Goal: Information Seeking & Learning: Learn about a topic

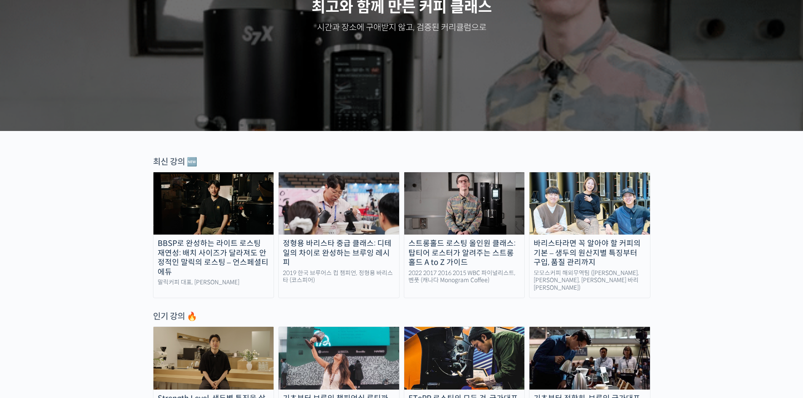
scroll to position [169, 0]
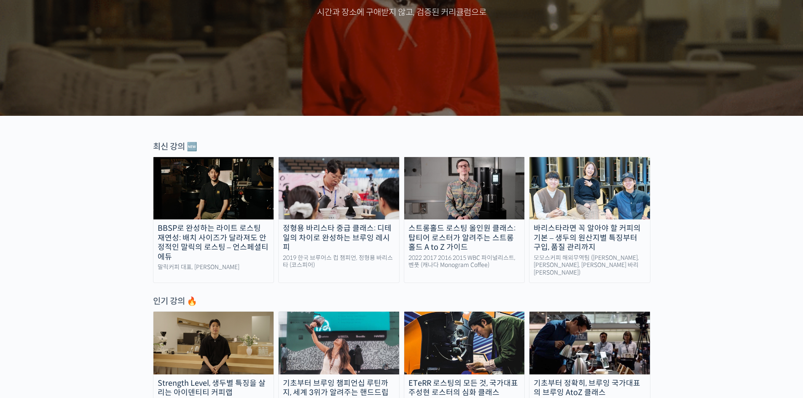
click at [187, 239] on div "BBSP로 완성하는 라이트 로스팅 재연성: 배치 사이즈가 달라져도 안정적인 말릭의 로스팅 – 언스페셜티 에듀" at bounding box center [213, 243] width 121 height 38
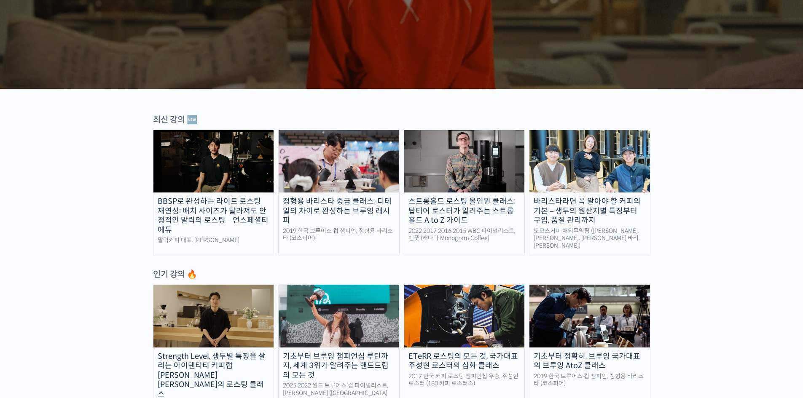
scroll to position [211, 0]
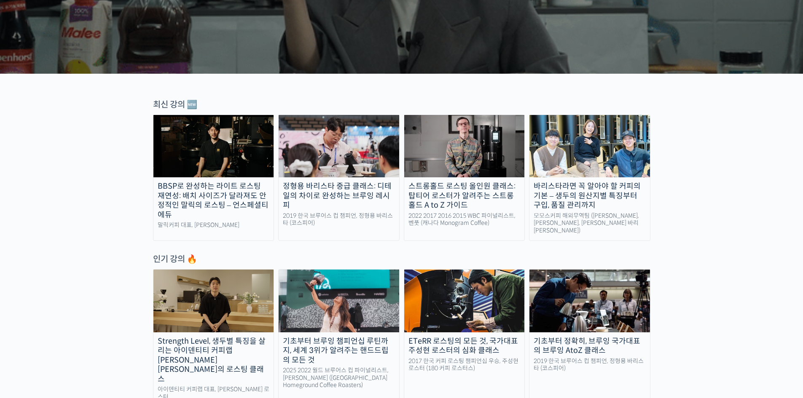
click at [583, 197] on div "바리스타라면 꼭 알아야 할 커피의 기본 – 생두의 원산지별 특징부터 구입, 품질 관리까지" at bounding box center [589, 196] width 121 height 29
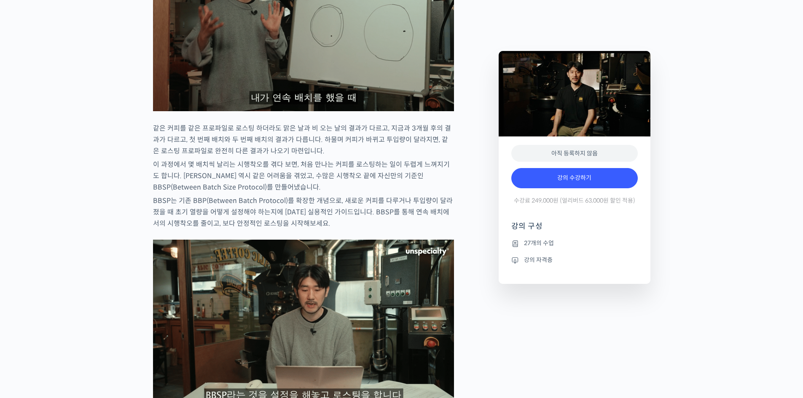
scroll to position [1391, 0]
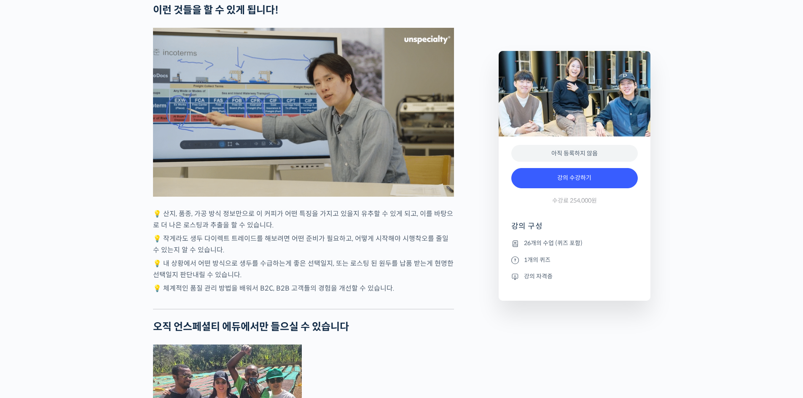
scroll to position [2192, 0]
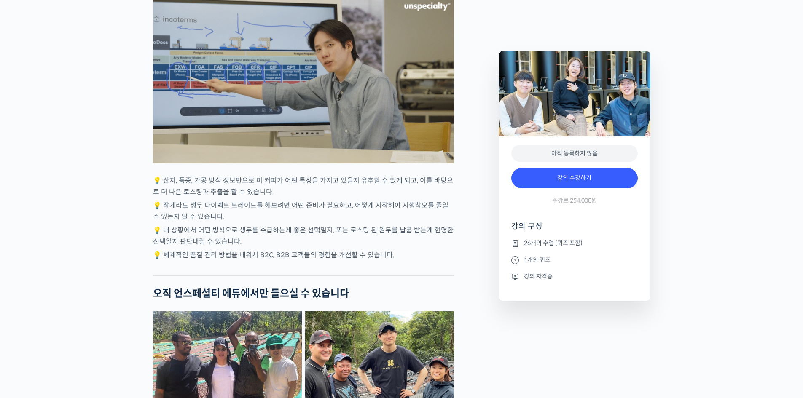
click at [197, 80] on img at bounding box center [303, 79] width 301 height 169
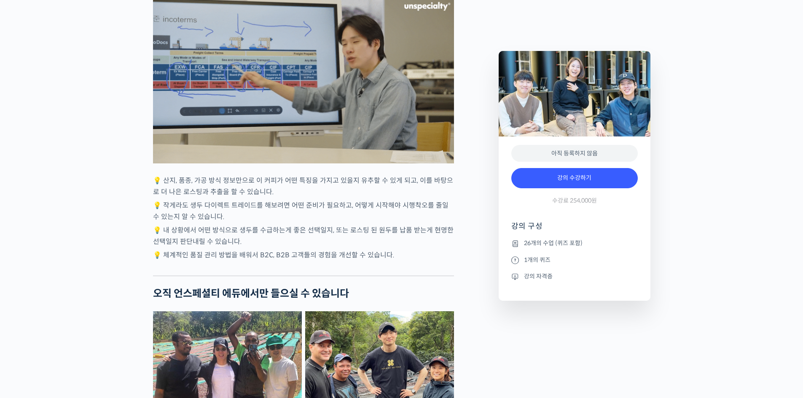
click at [286, 198] on p "💡 산지, 품종, 가공 방식 정보만으로 이 커피가 어떤 특징을 가지고 있을지 유추할 수 있게 되고, 이를 바탕으로 더 나은 로스팅과 추출을 할…" at bounding box center [303, 186] width 301 height 23
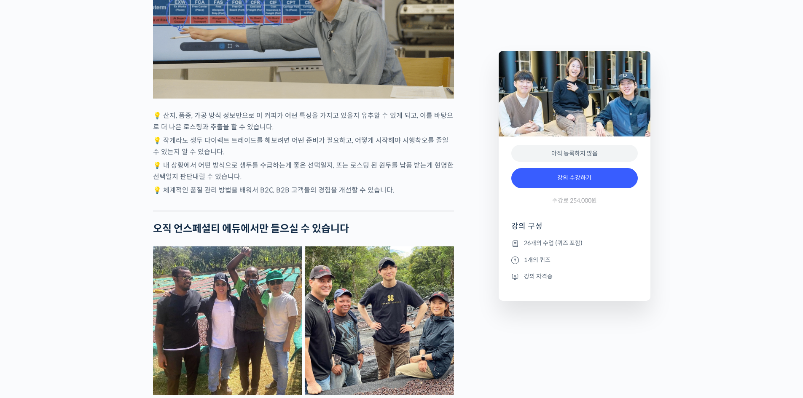
scroll to position [2360, 0]
